Goal: Task Accomplishment & Management: Use online tool/utility

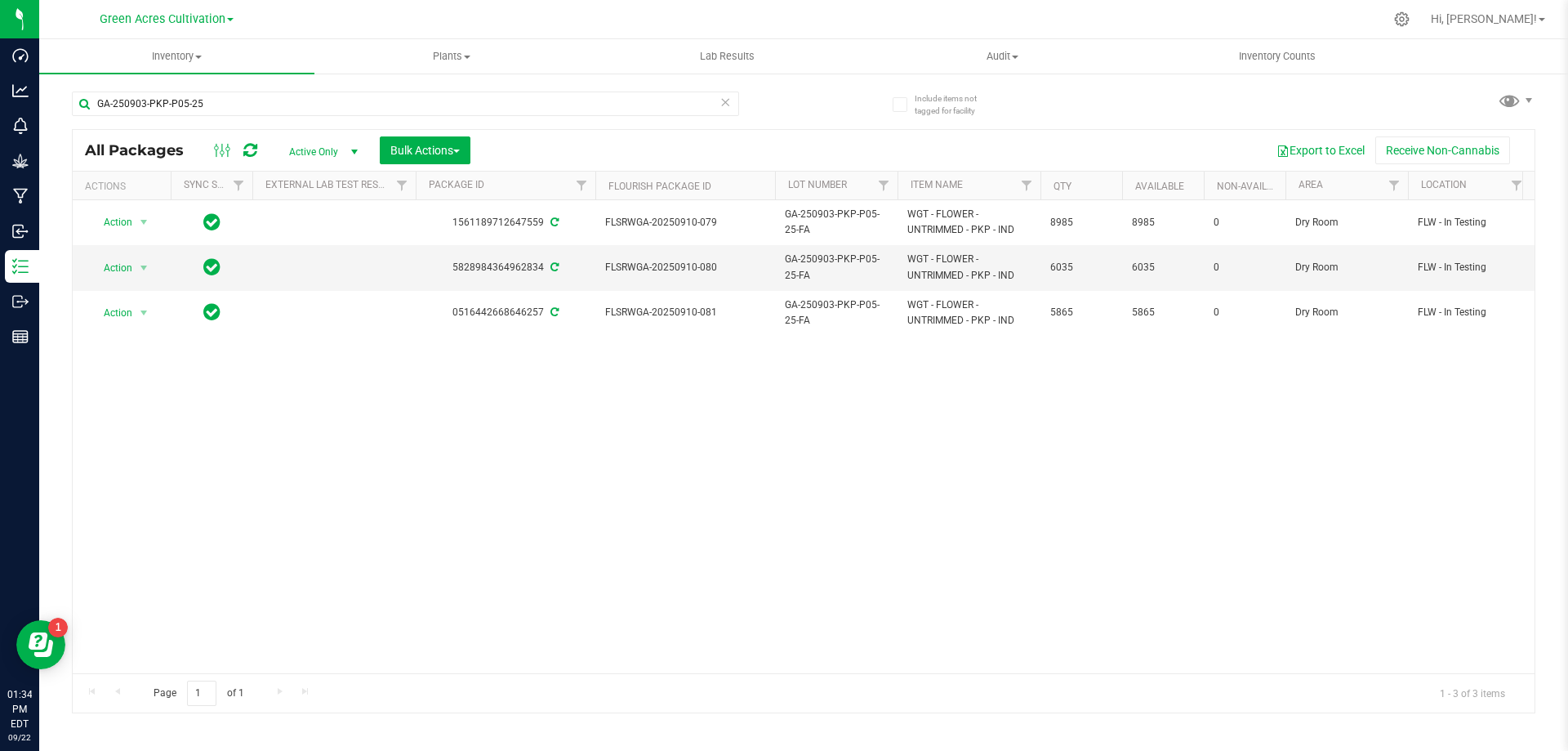
click at [355, 108] on input "GA-250903-PKP-P05-25" at bounding box center [406, 104] width 668 height 24
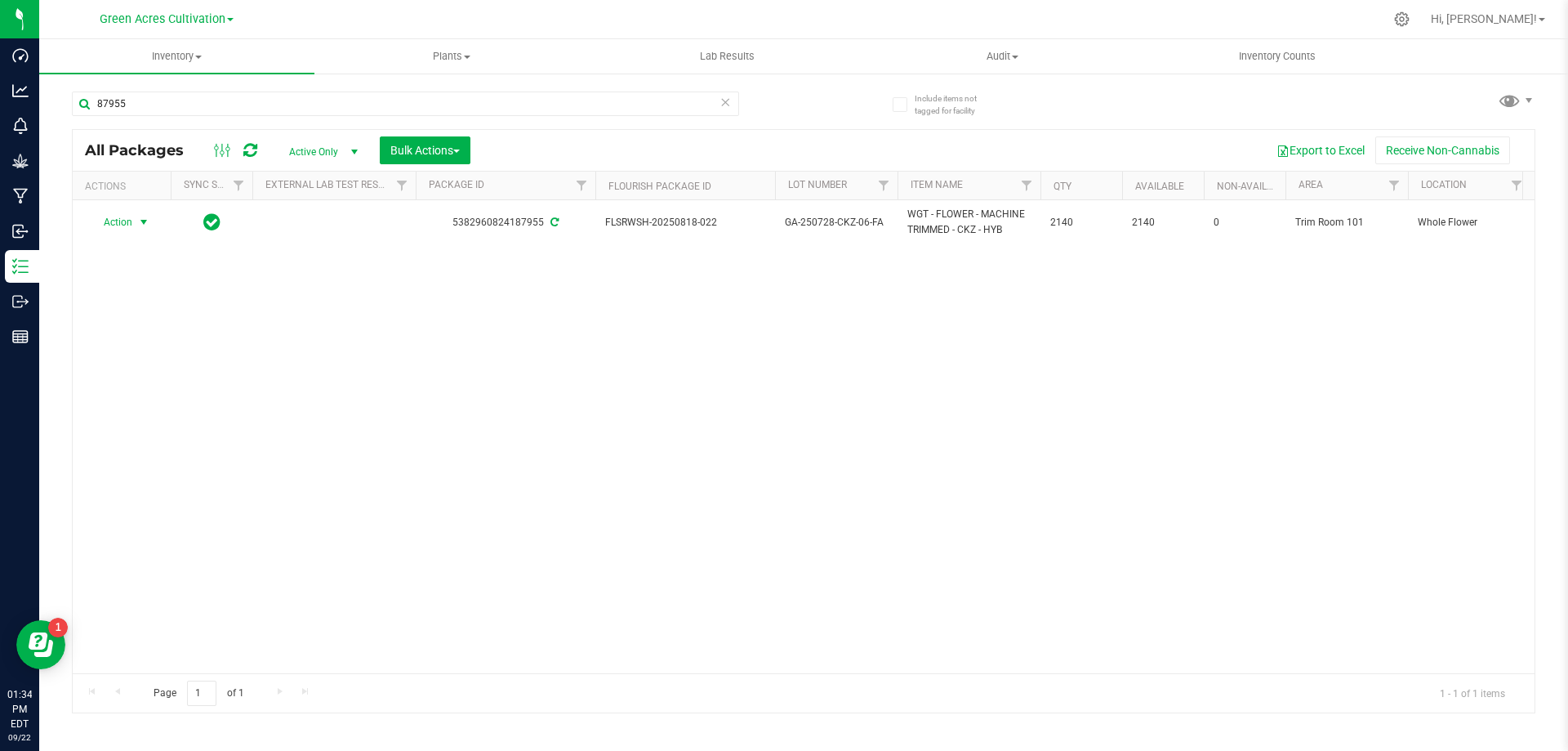
click at [140, 222] on span "select" at bounding box center [144, 223] width 13 height 13
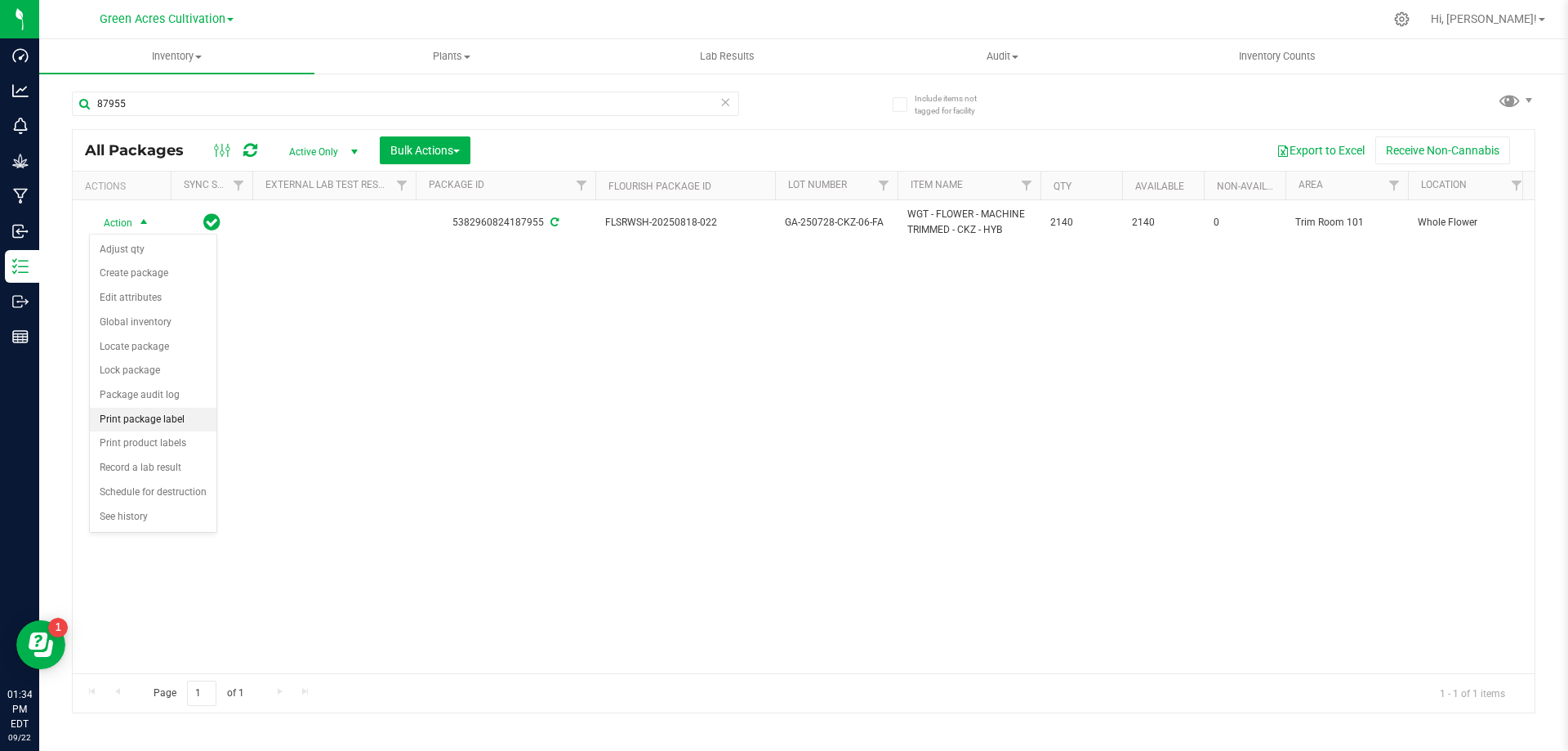
click at [162, 429] on li "Print package label" at bounding box center [152, 420] width 126 height 24
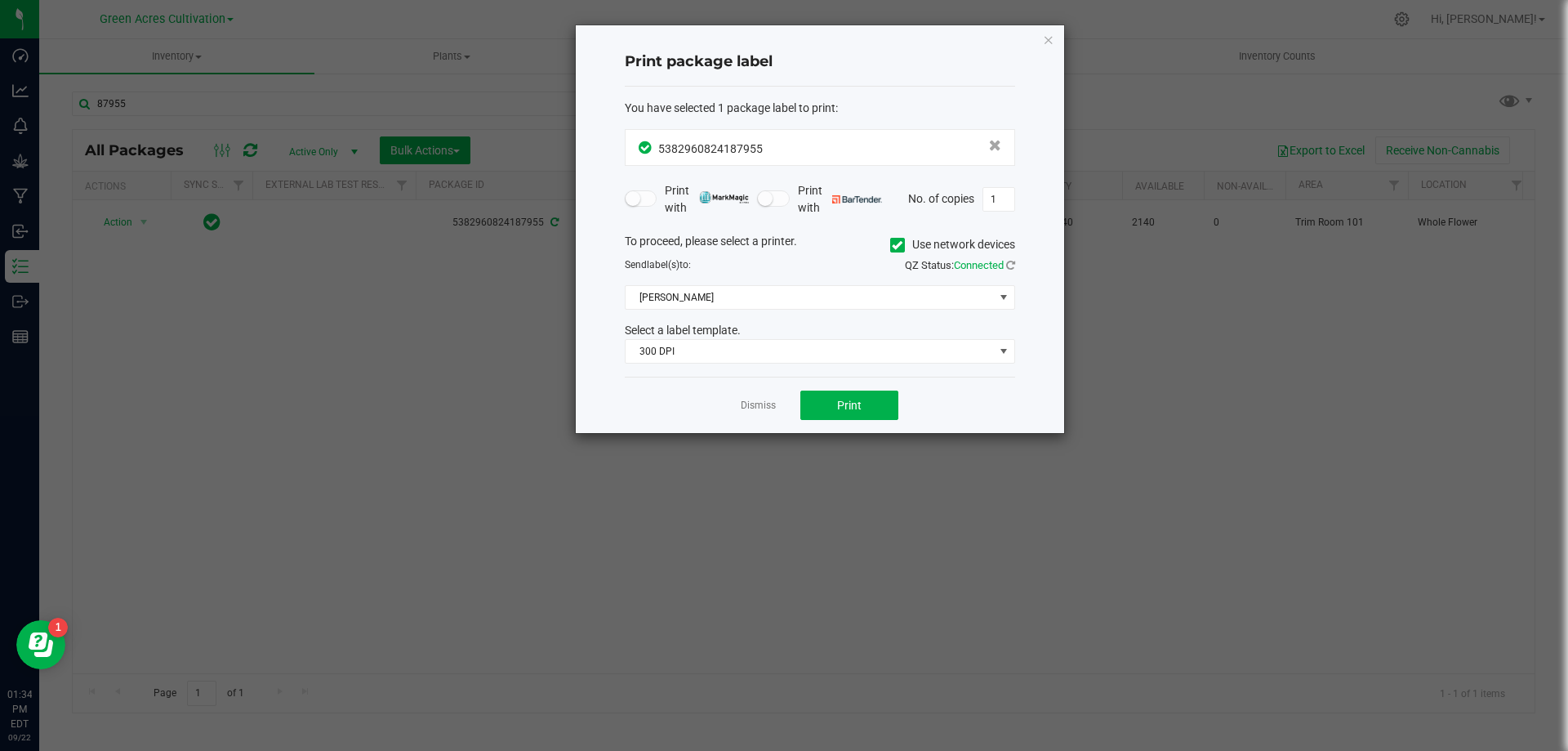
click at [900, 253] on label "Use network devices" at bounding box center [953, 244] width 125 height 17
click at [0, 0] on input "Use network devices" at bounding box center [0, 0] width 0 height 0
click at [900, 303] on span at bounding box center [810, 297] width 368 height 22
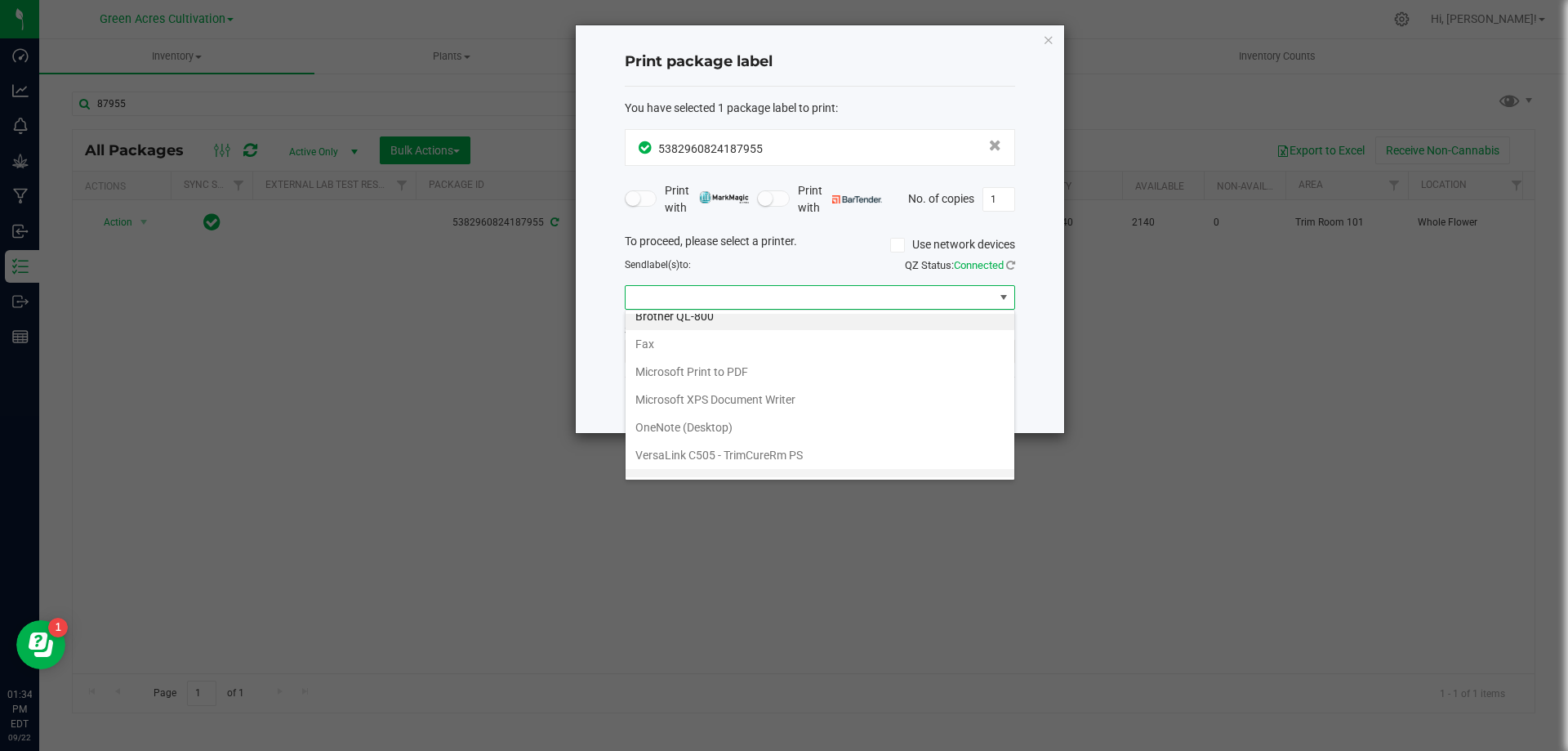
scroll to position [31, 0]
click at [713, 462] on ZPL "ZDesigner ZD420-203dpi ZPL" at bounding box center [820, 463] width 389 height 28
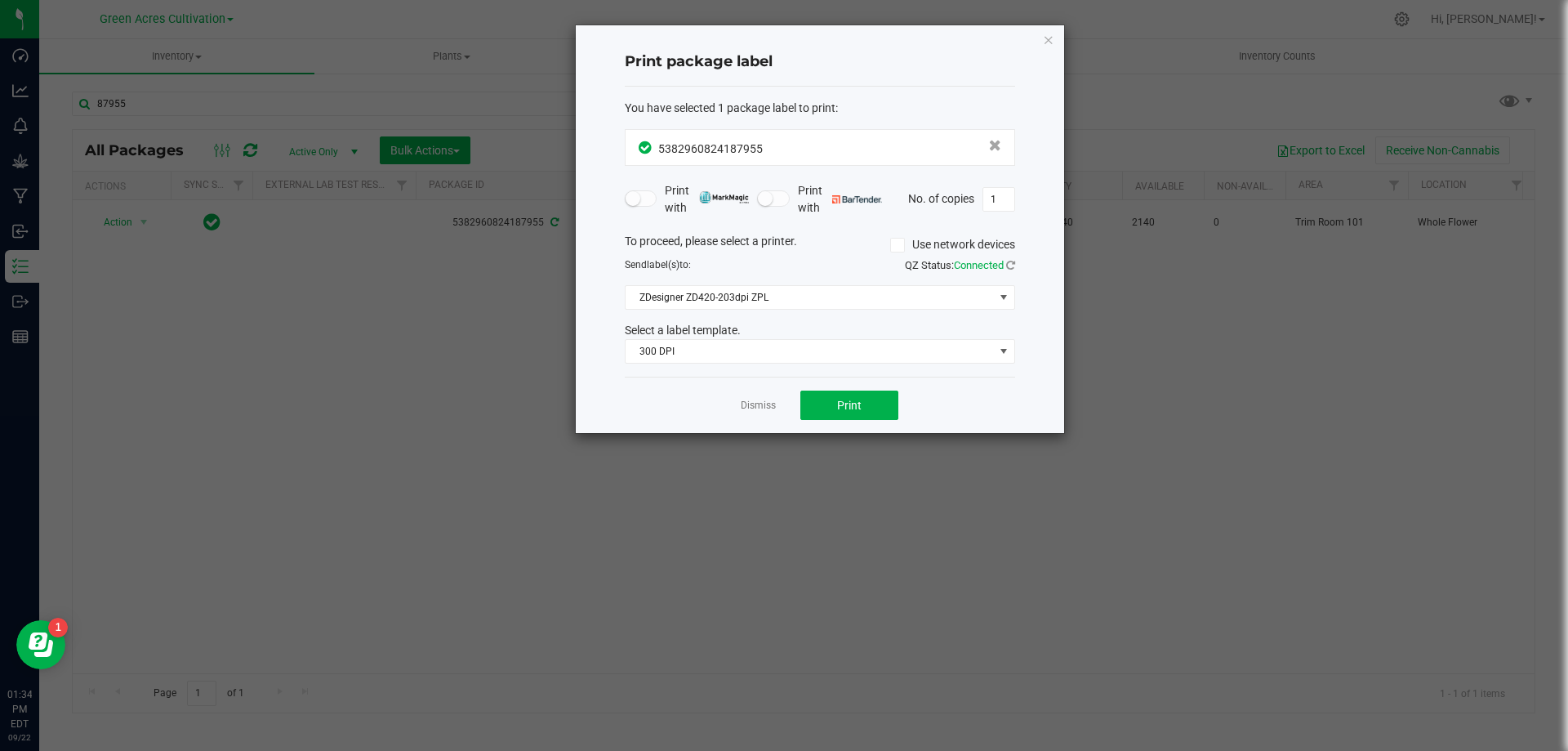
click at [789, 317] on div "To proceed, please select a printer. Use network devices Send label(s) to: QZ S…" at bounding box center [820, 298] width 391 height 132
click at [794, 354] on span "300 DPI" at bounding box center [810, 351] width 368 height 22
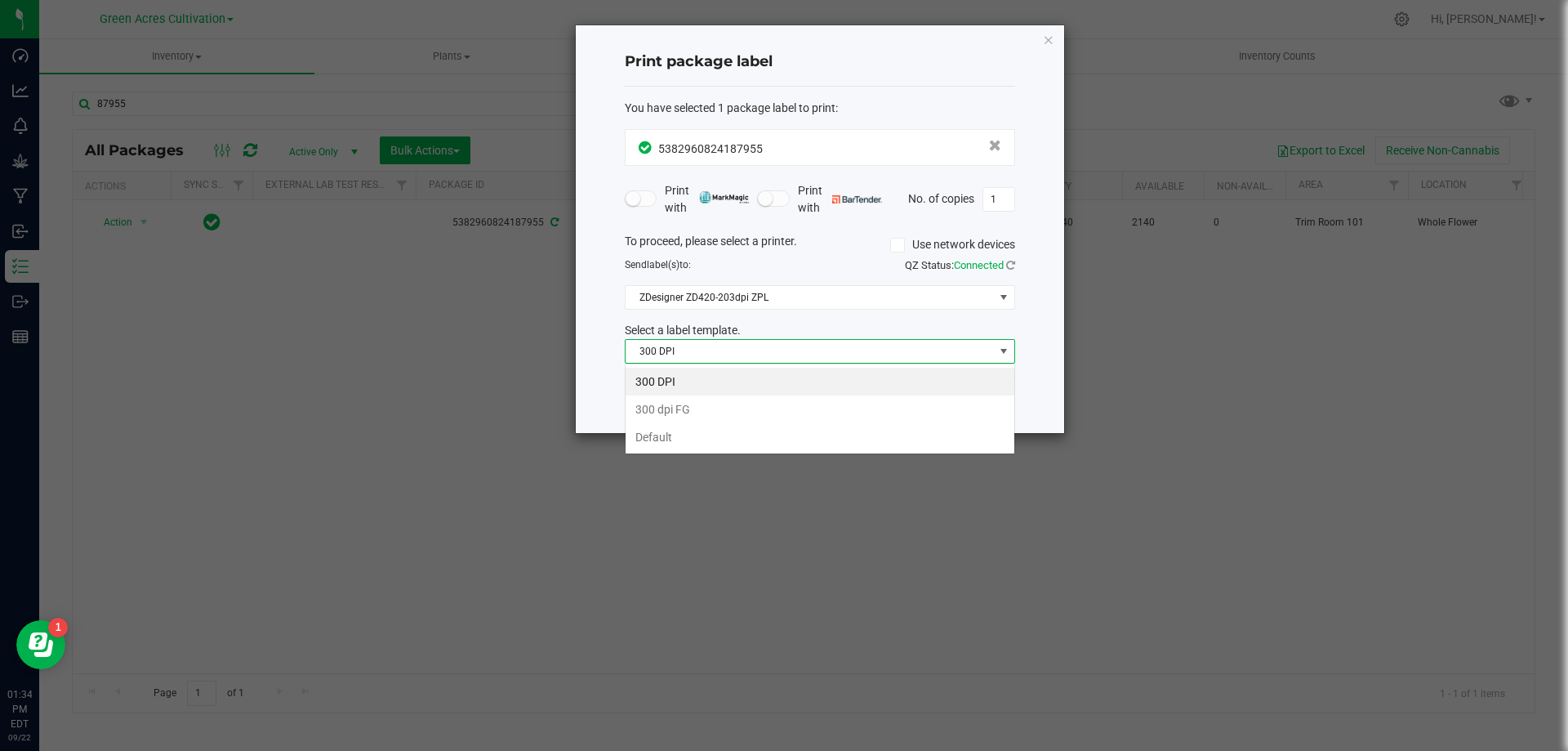
scroll to position [24, 391]
click at [746, 429] on li "Default" at bounding box center [820, 437] width 389 height 28
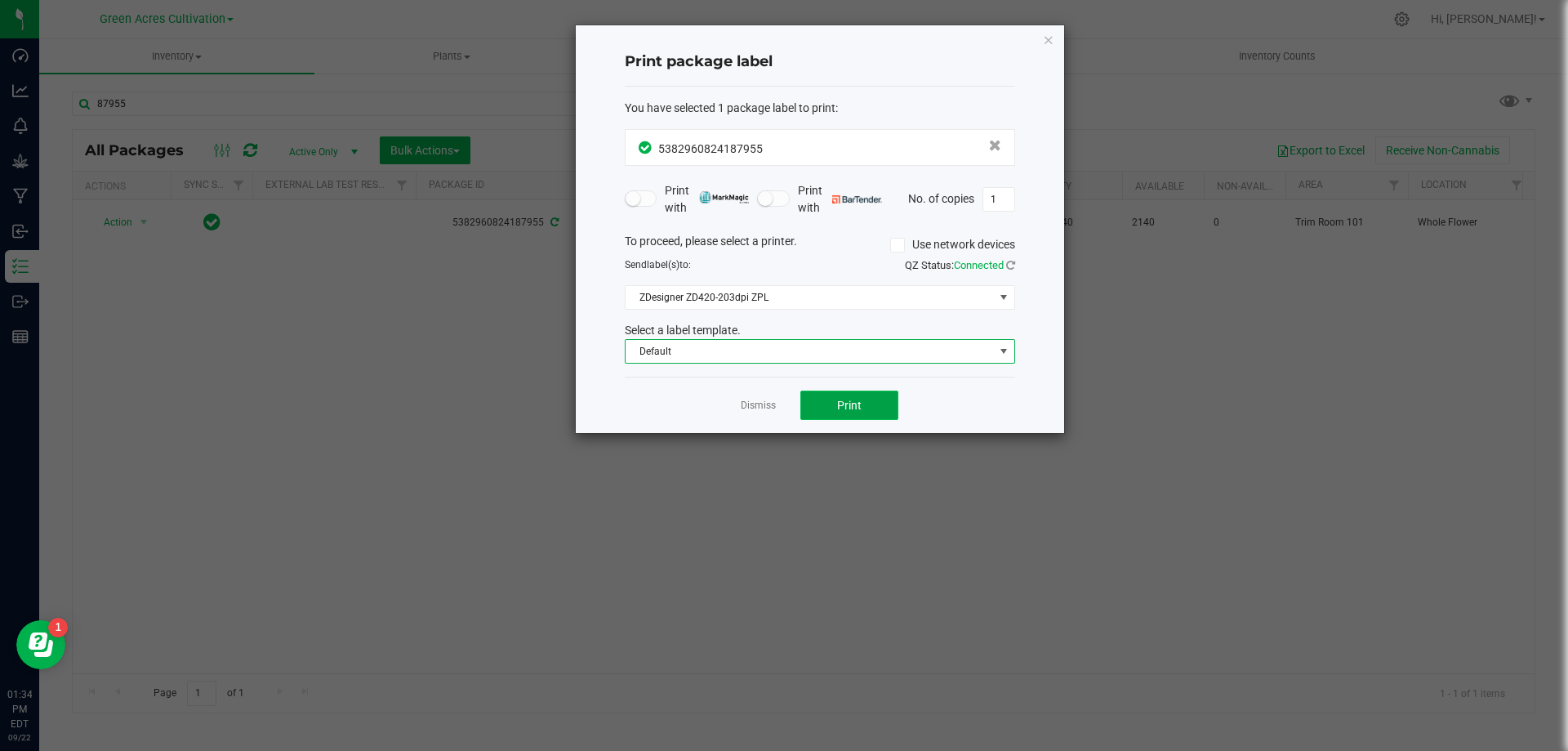
click at [864, 406] on button "Print" at bounding box center [849, 405] width 98 height 29
click at [778, 409] on div "Dismiss Print" at bounding box center [820, 405] width 391 height 56
click at [759, 403] on link "Dismiss" at bounding box center [758, 405] width 36 height 14
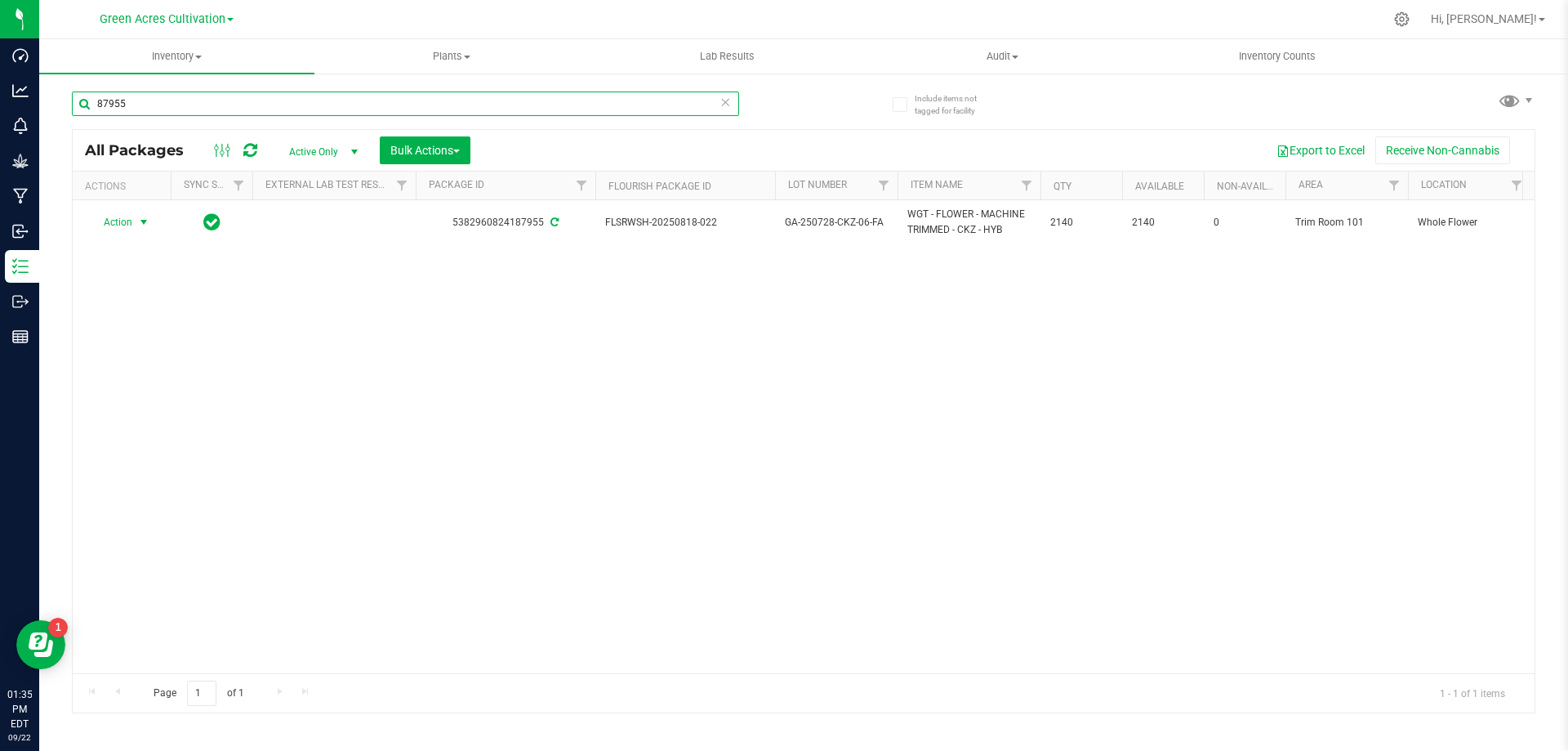
click at [436, 105] on input "87955" at bounding box center [406, 104] width 668 height 24
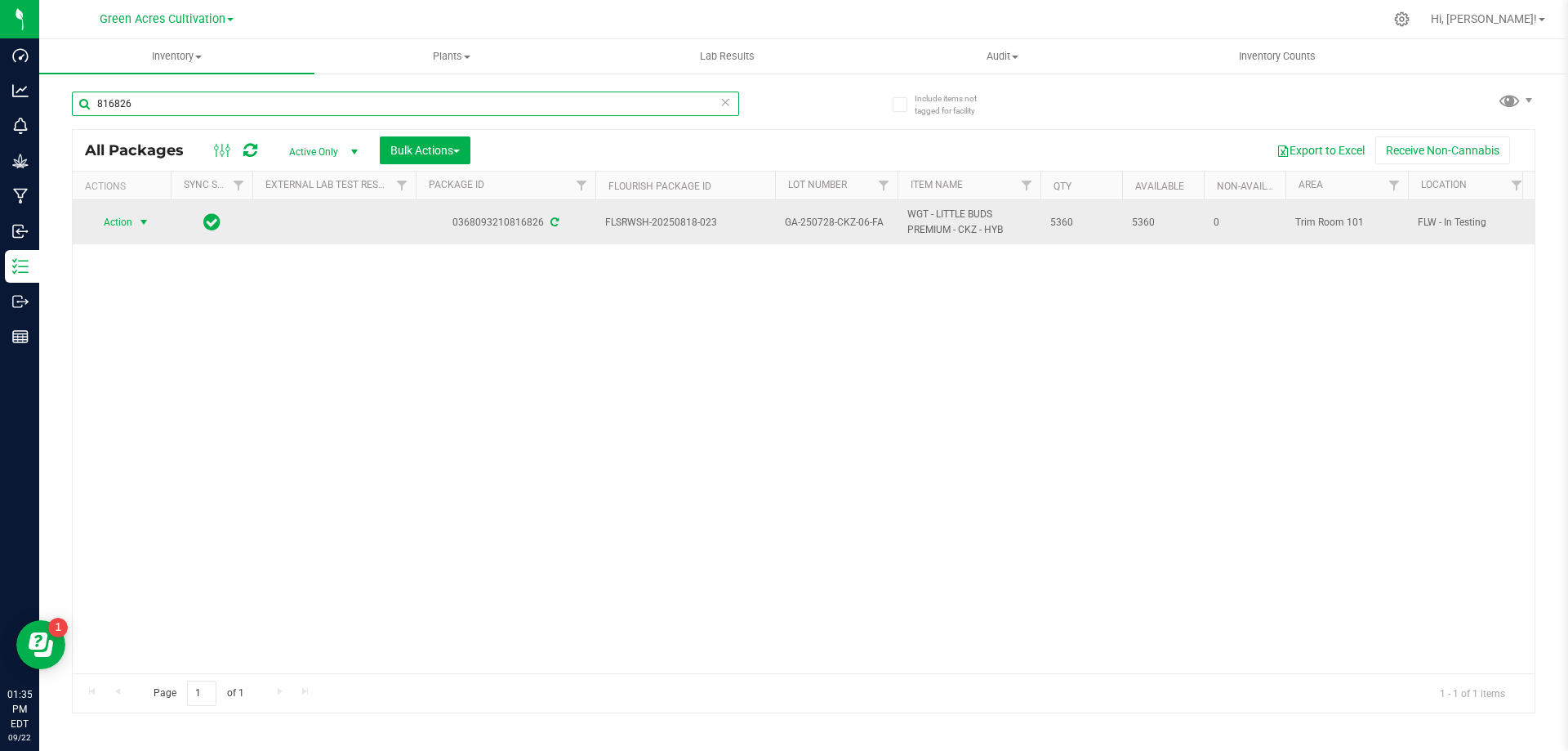
type input "816826"
click at [146, 219] on span "select" at bounding box center [144, 223] width 13 height 13
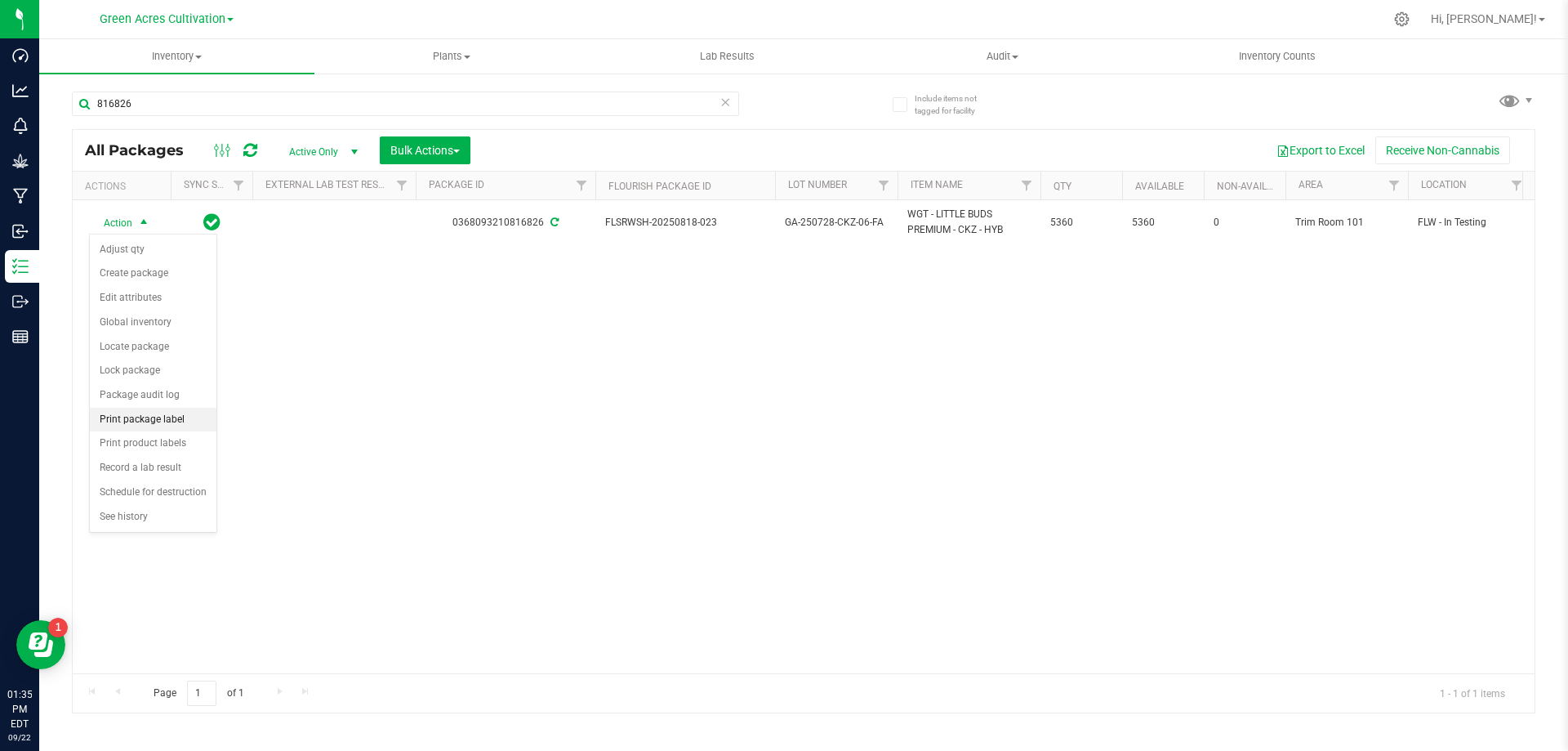
click at [168, 415] on li "Print package label" at bounding box center [152, 420] width 126 height 24
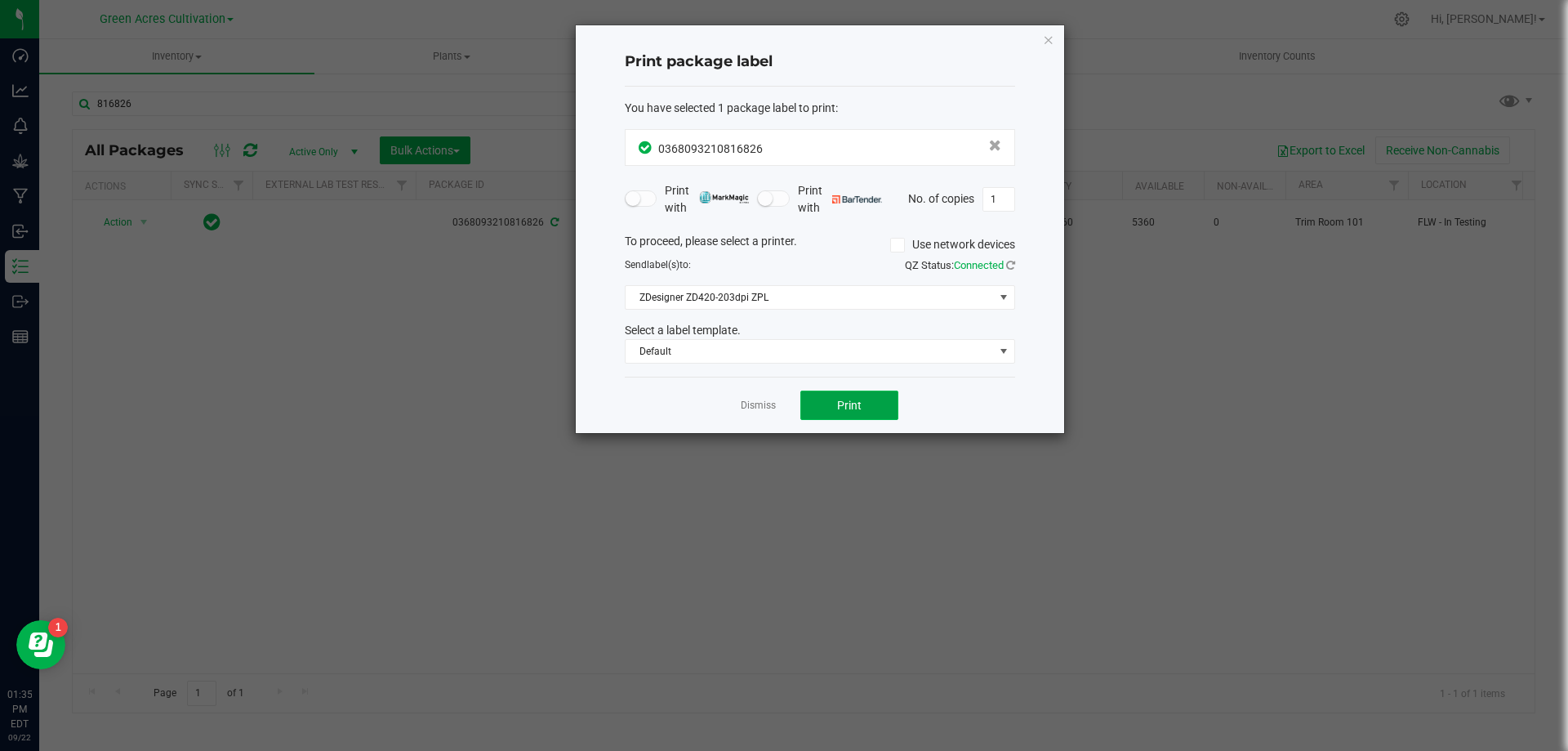
click at [836, 409] on button "Print" at bounding box center [849, 405] width 98 height 29
click at [763, 407] on link "Dismiss" at bounding box center [758, 405] width 36 height 14
